Goal: Use online tool/utility

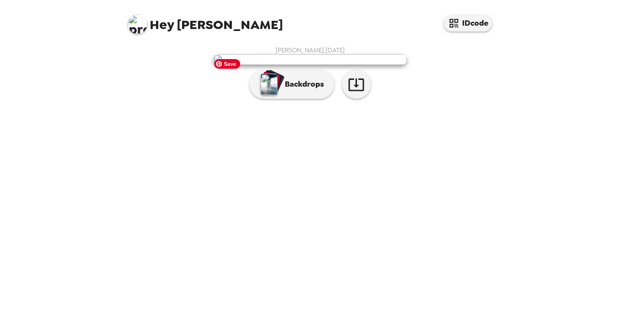
scroll to position [27, 0]
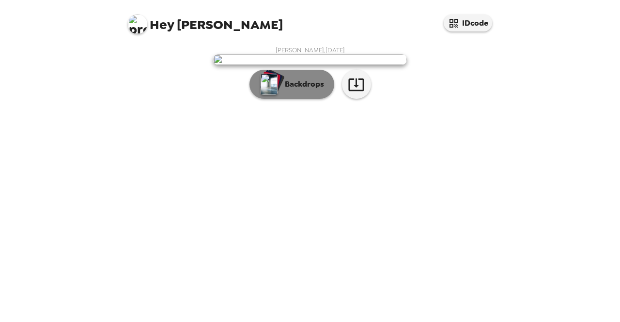
click at [266, 95] on img "button" at bounding box center [268, 84] width 17 height 21
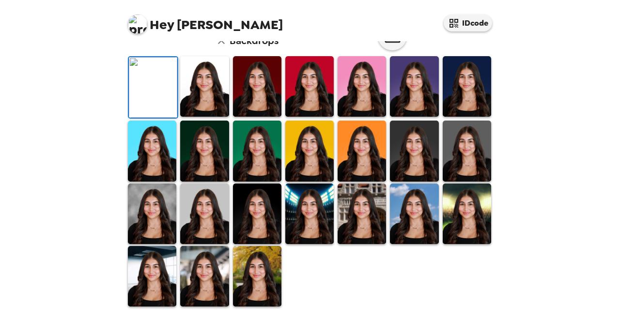
scroll to position [265, 0]
click at [220, 263] on img at bounding box center [204, 276] width 48 height 61
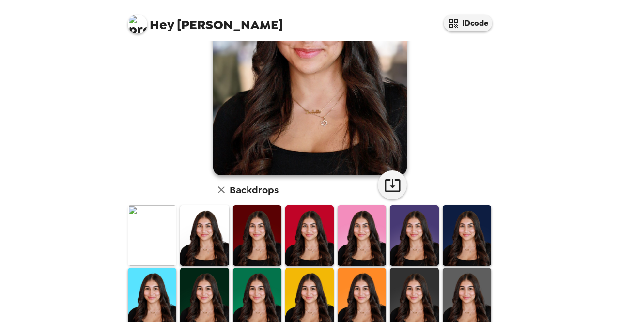
scroll to position [0, 0]
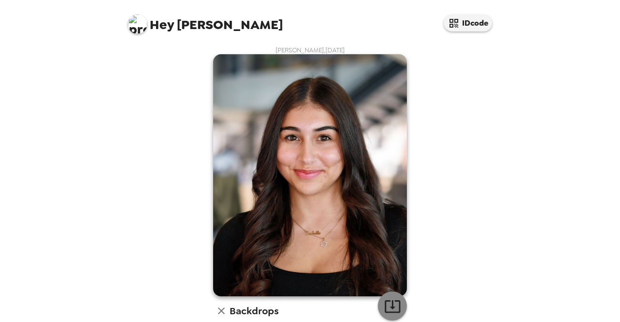
click at [388, 303] on icon "button" at bounding box center [391, 306] width 15 height 13
